Goal: Check status

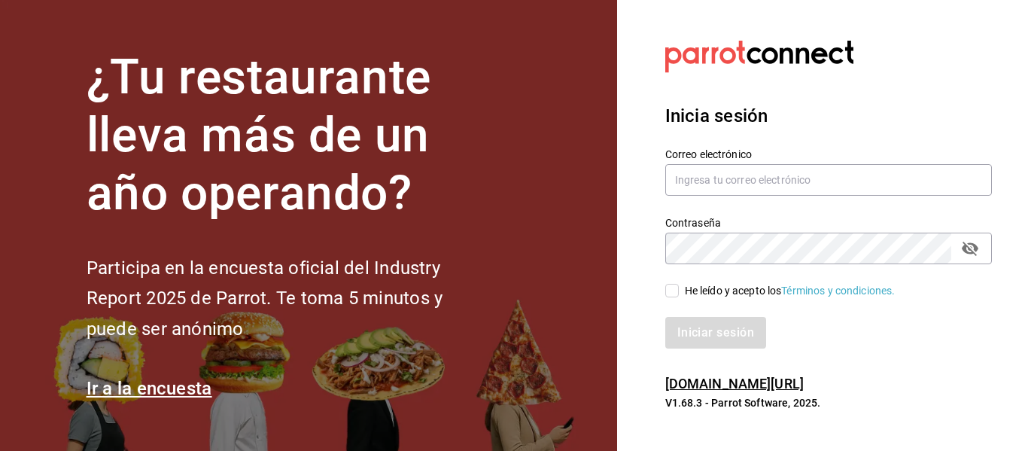
click at [863, 146] on div "Correo electrónico" at bounding box center [819, 163] width 345 height 68
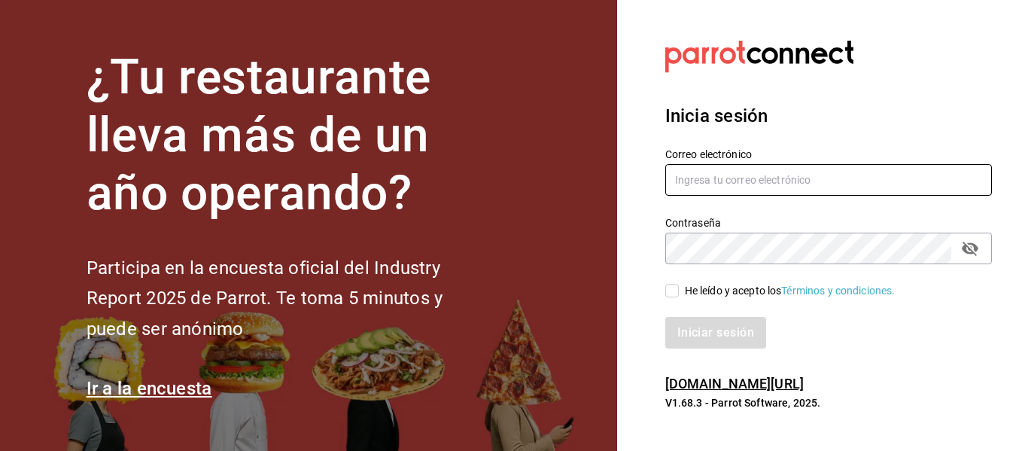
click at [863, 190] on input "text" at bounding box center [828, 180] width 326 height 32
type input "k"
type input "[EMAIL_ADDRESS][DOMAIN_NAME]"
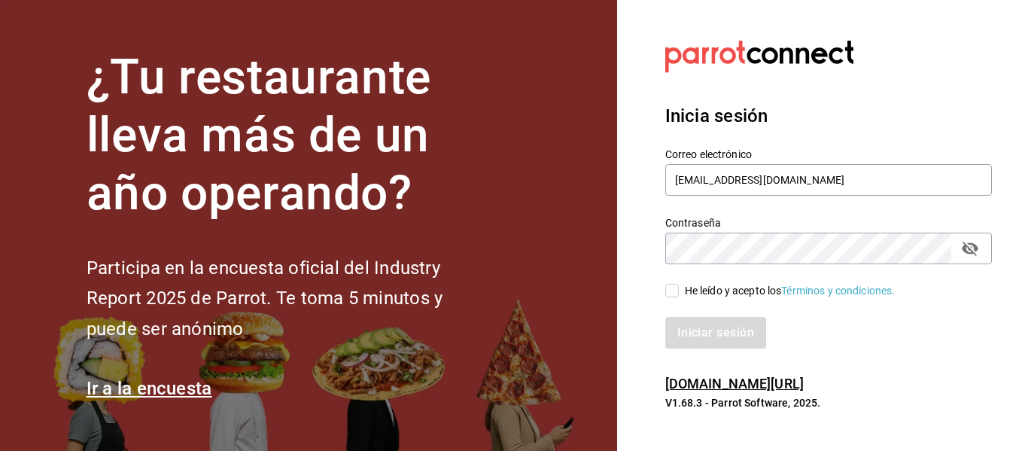
click at [666, 285] on input "He leído y acepto los Términos y condiciones." at bounding box center [672, 291] width 14 height 14
checkbox input "true"
click at [748, 332] on button "Iniciar sesión" at bounding box center [716, 333] width 102 height 32
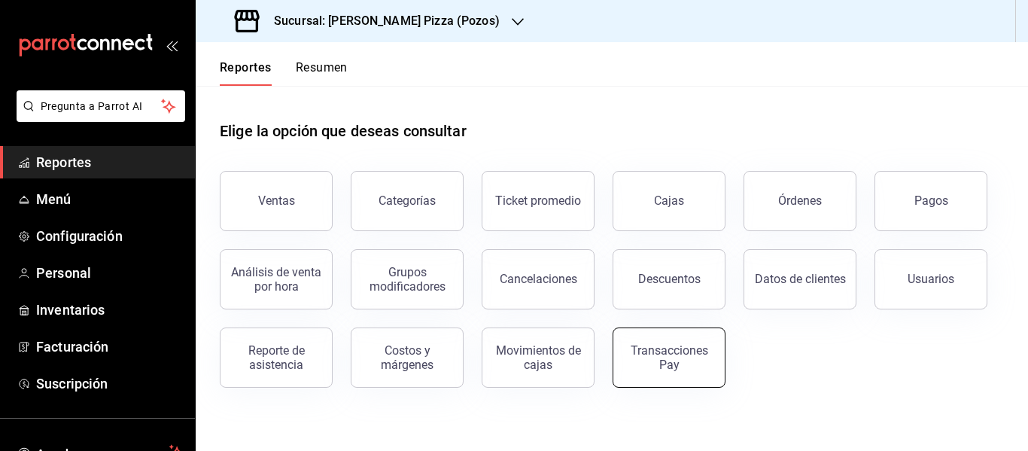
click at [652, 362] on div "Transacciones Pay" at bounding box center [668, 357] width 93 height 29
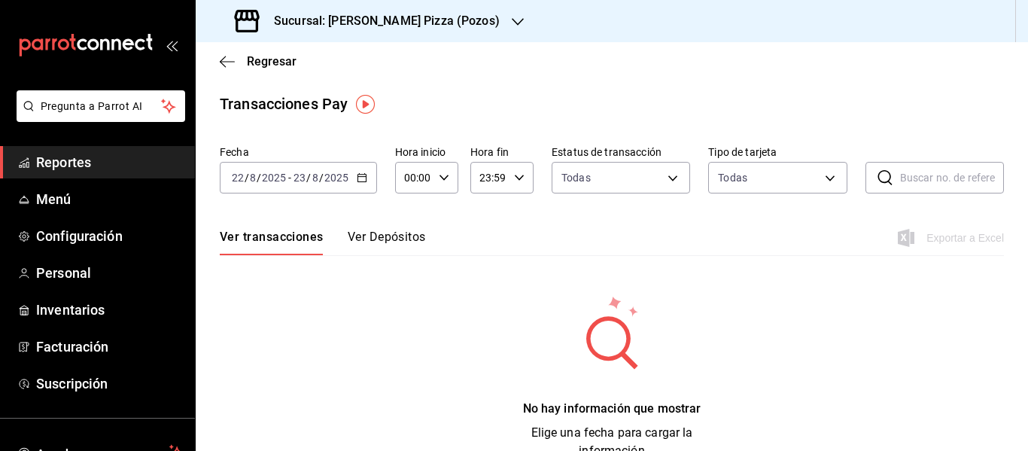
click at [372, 179] on div "2025-08-22 22 / 8 / 2025 - 2025-08-23 23 / 8 / 2025" at bounding box center [298, 178] width 157 height 32
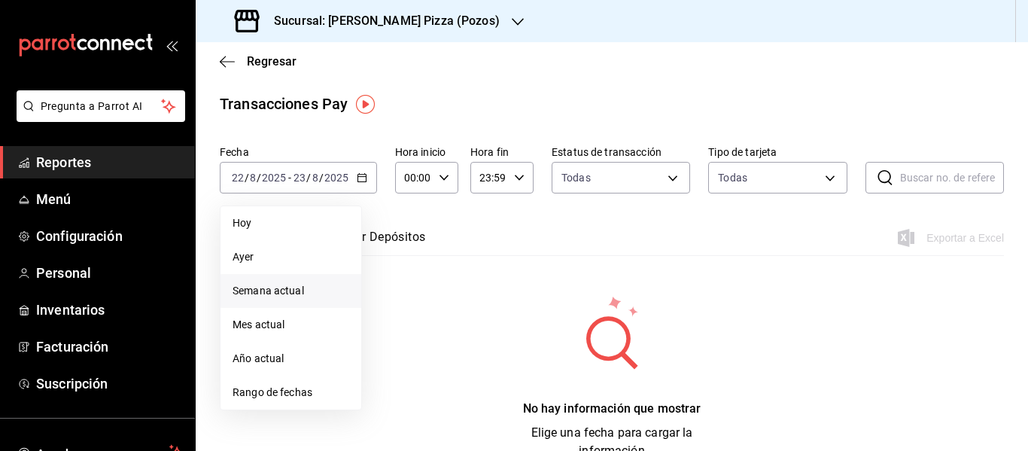
click at [290, 292] on span "Semana actual" at bounding box center [290, 291] width 117 height 16
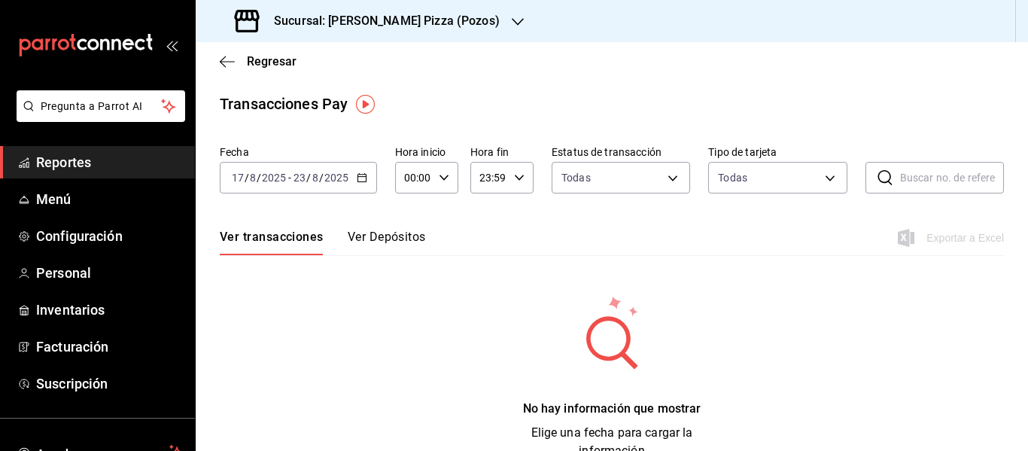
click at [412, 38] on div "Sucursal: Cherry’s Pizza (Pozos)" at bounding box center [369, 21] width 322 height 42
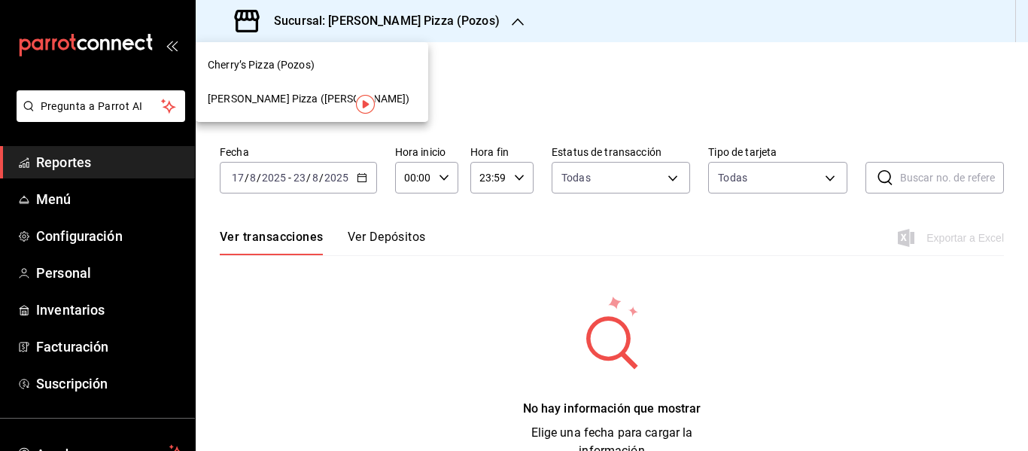
click at [347, 92] on div "Cherry's Pizza (Ricardo Anaya)" at bounding box center [312, 99] width 232 height 34
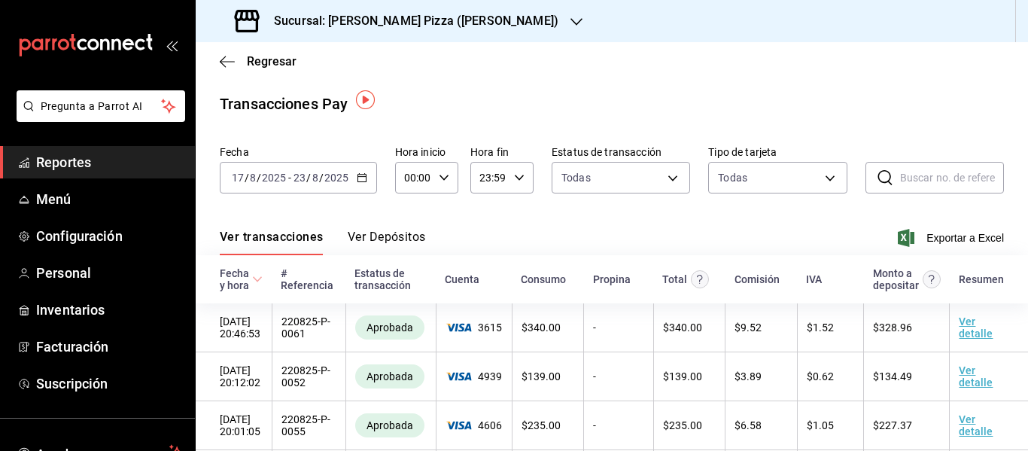
scroll to position [75, 0]
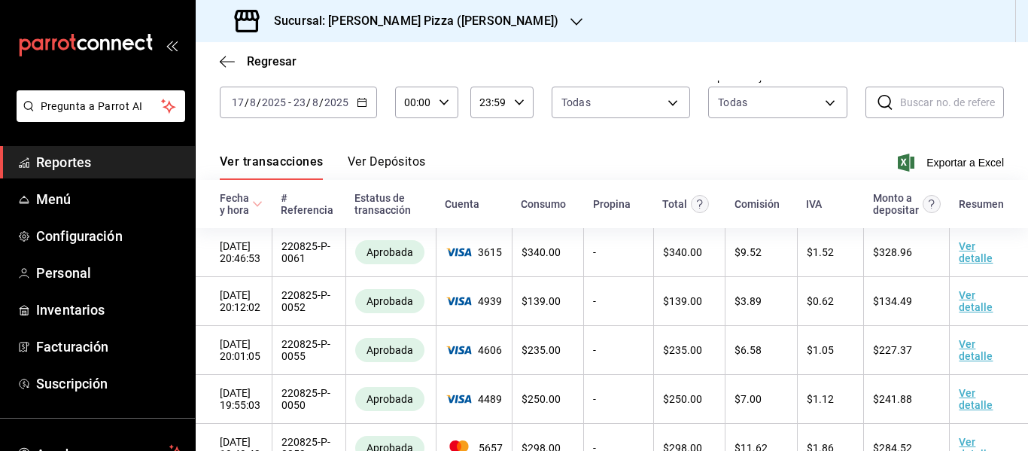
click at [405, 165] on button "Ver Depósitos" at bounding box center [387, 167] width 78 height 26
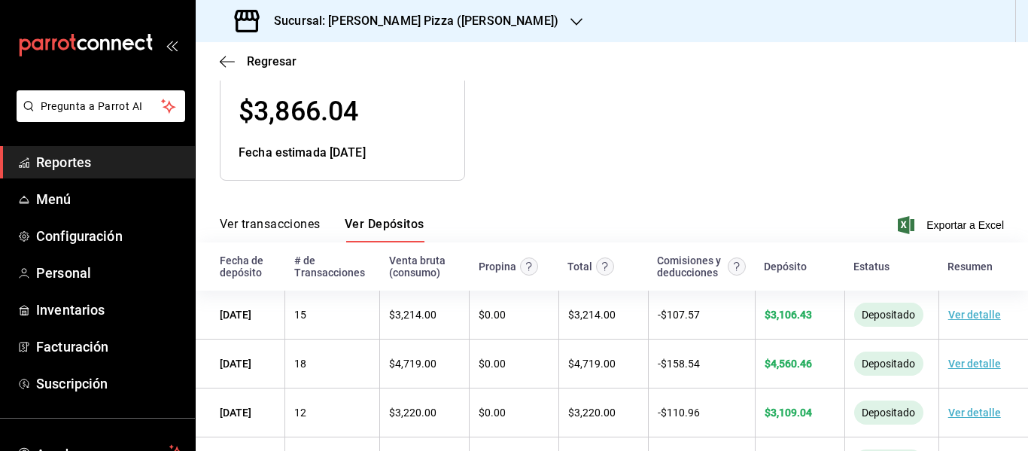
scroll to position [335, 0]
